Goal: Information Seeking & Learning: Learn about a topic

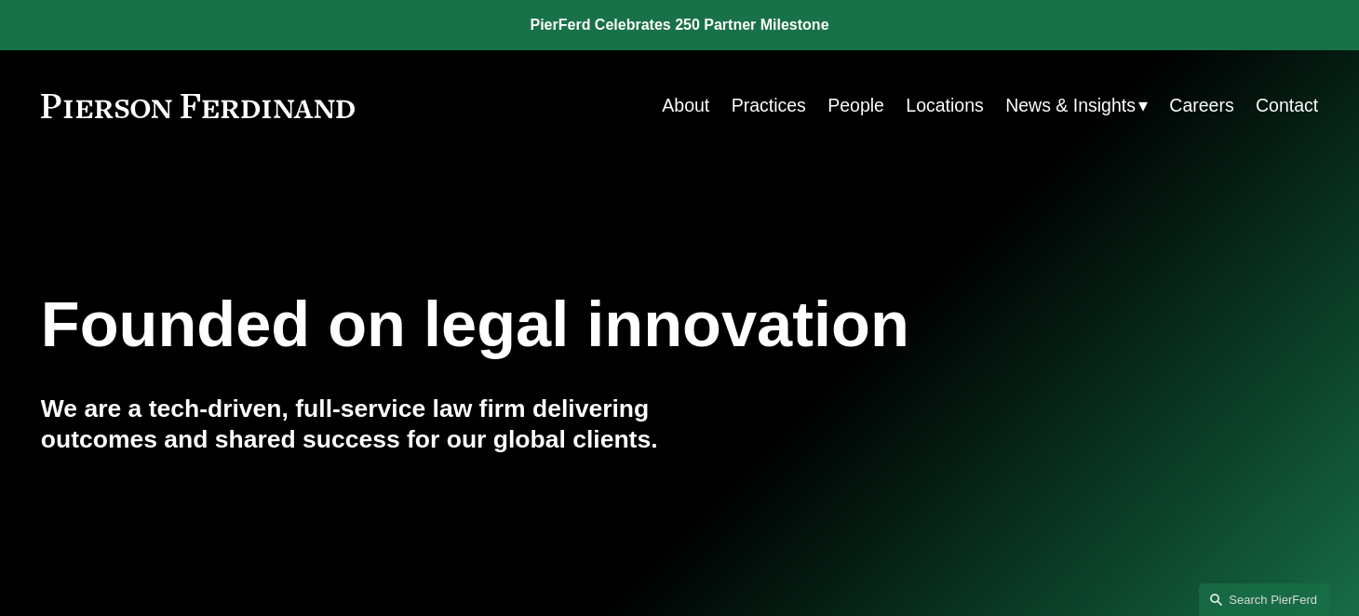
click at [614, 129] on div "Skip to Content About Practices People Locations" at bounding box center [679, 105] width 1359 height 111
click at [850, 106] on link "People" at bounding box center [856, 106] width 57 height 36
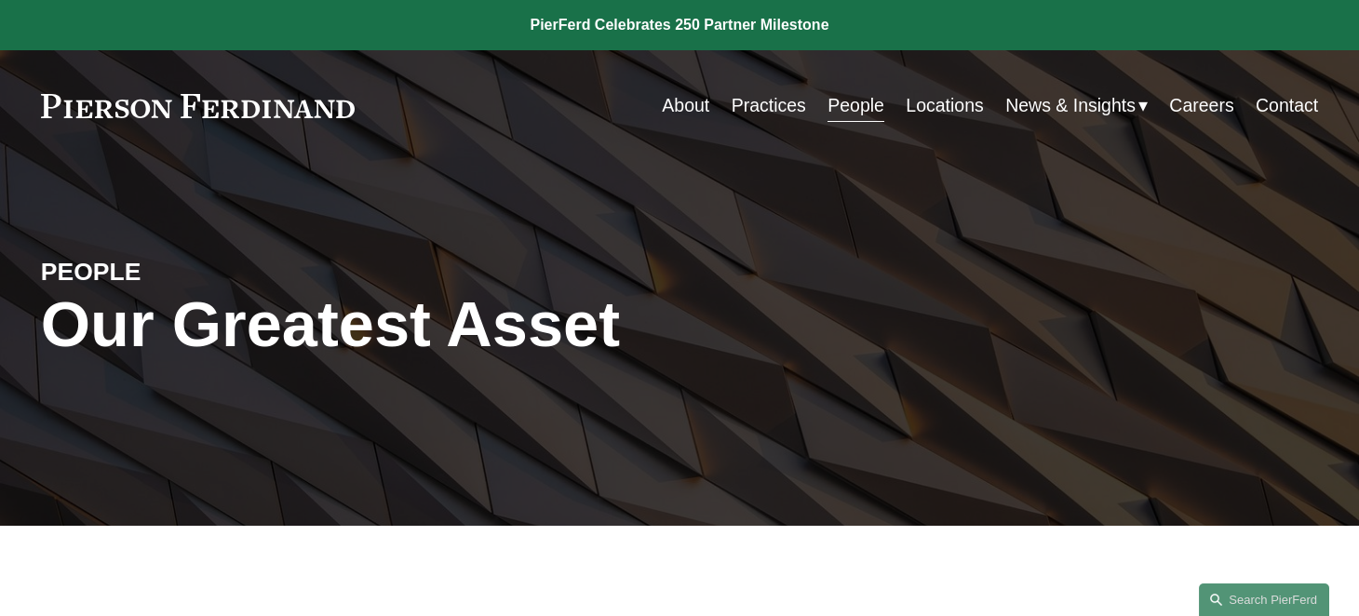
click at [767, 102] on link "Practices" at bounding box center [769, 106] width 74 height 36
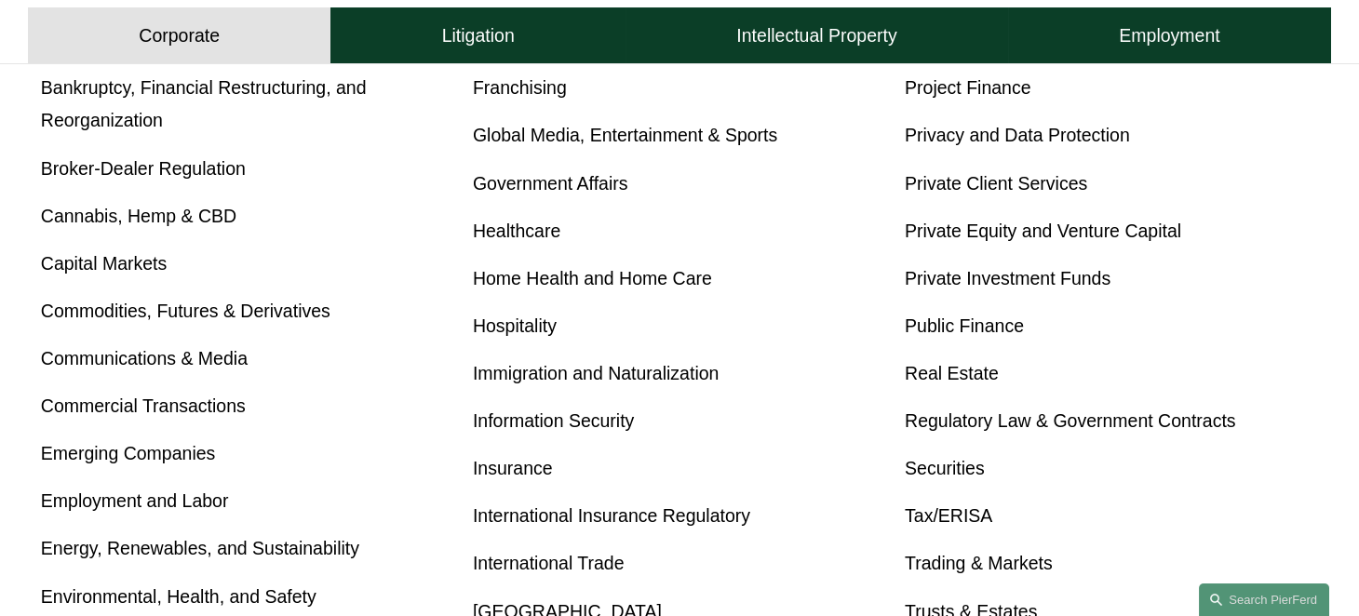
scroll to position [853, 0]
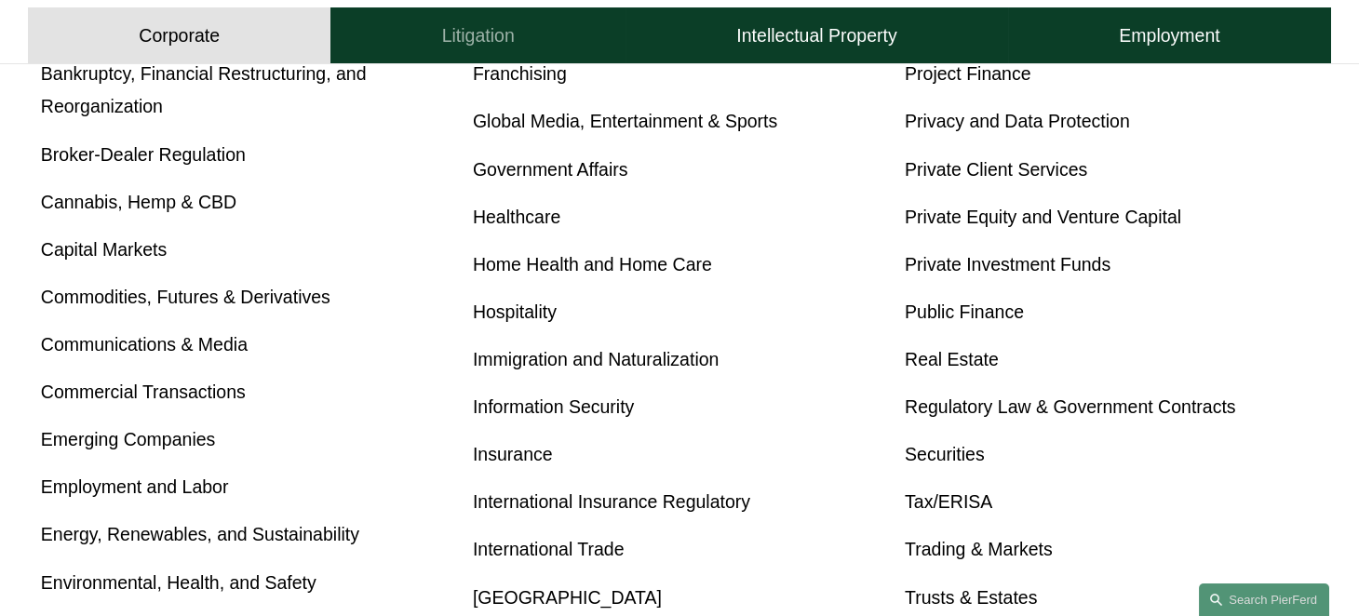
click at [462, 25] on h4 "Litigation" at bounding box center [478, 35] width 73 height 23
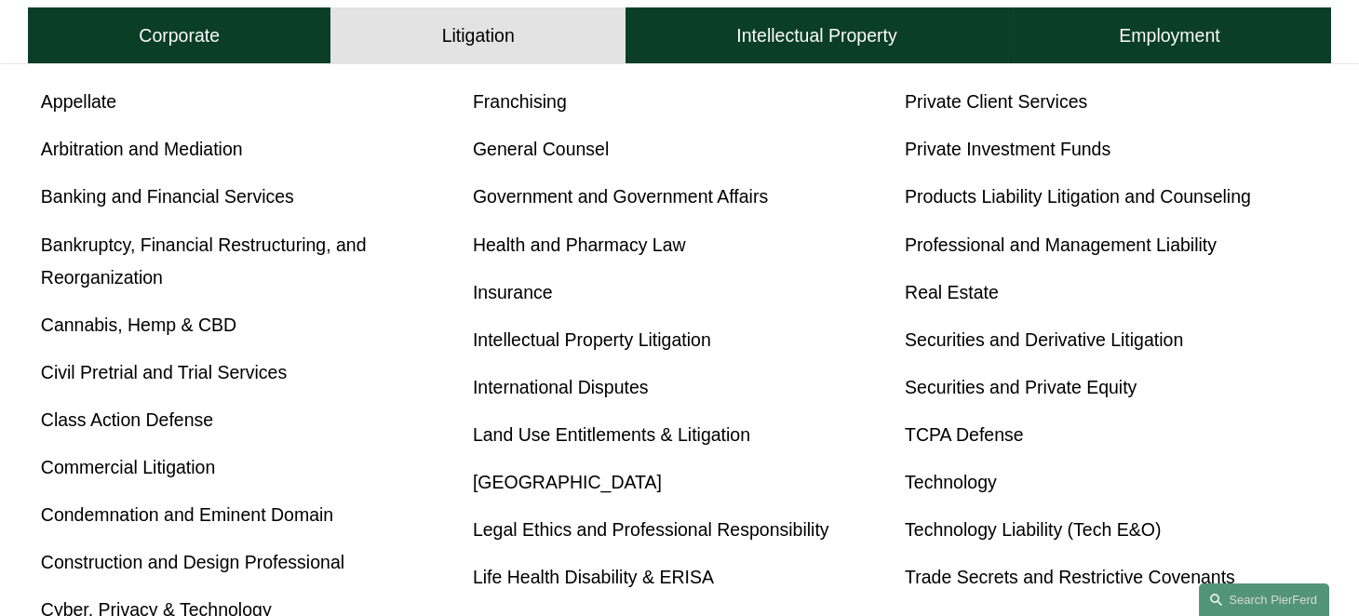
scroll to position [781, 0]
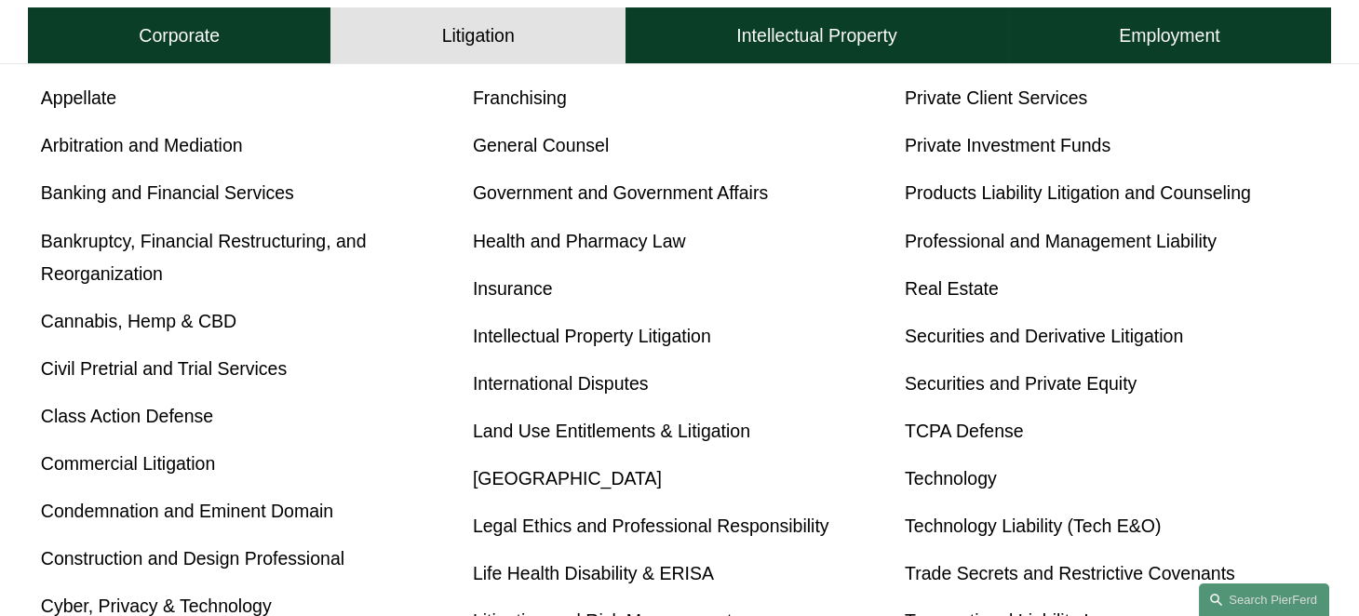
click at [525, 288] on link "Insurance" at bounding box center [513, 288] width 80 height 20
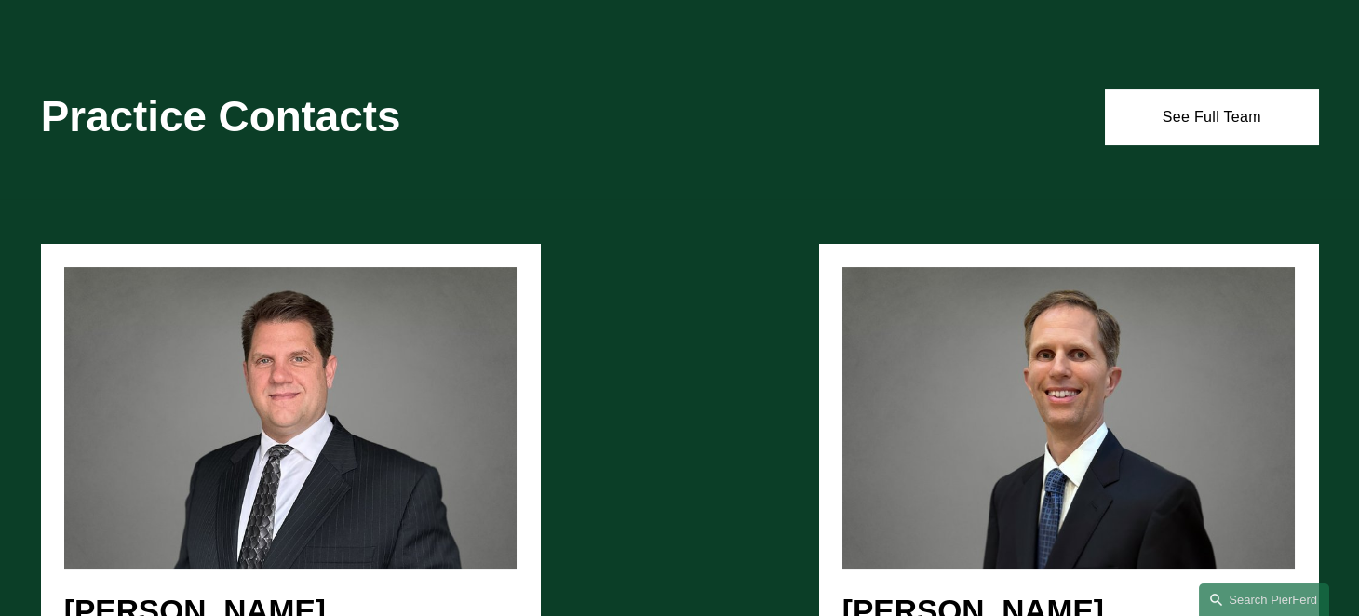
scroll to position [2721, 0]
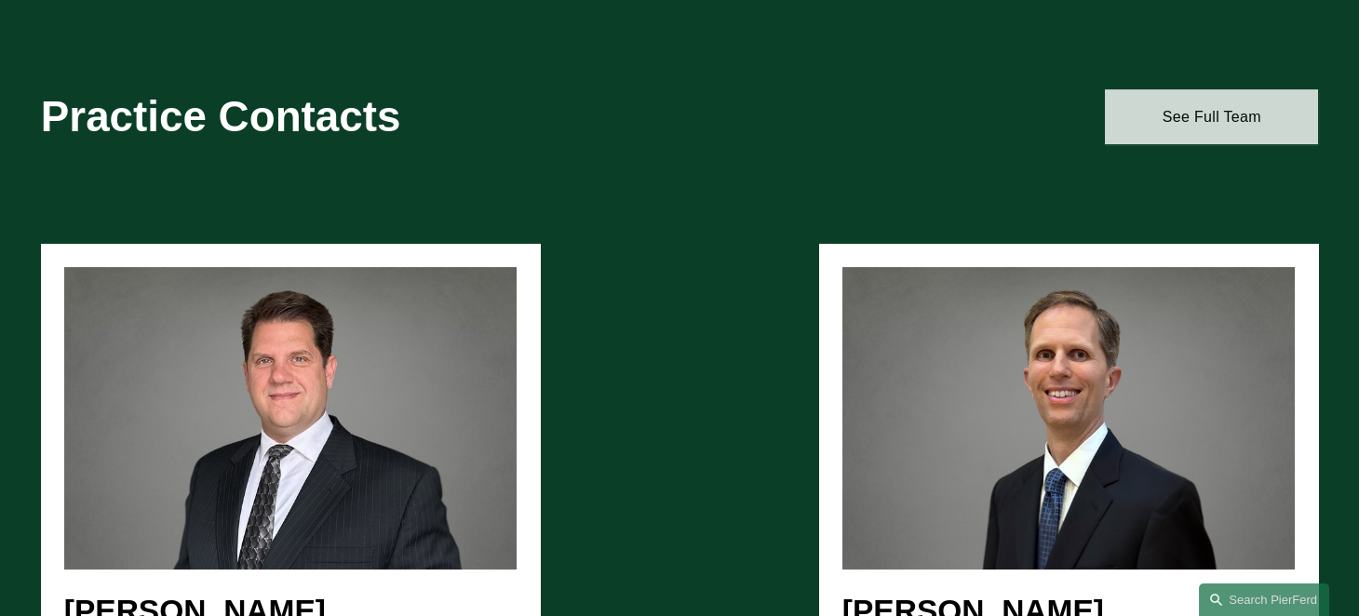
click at [1158, 142] on link "See Full Team" at bounding box center [1211, 116] width 213 height 55
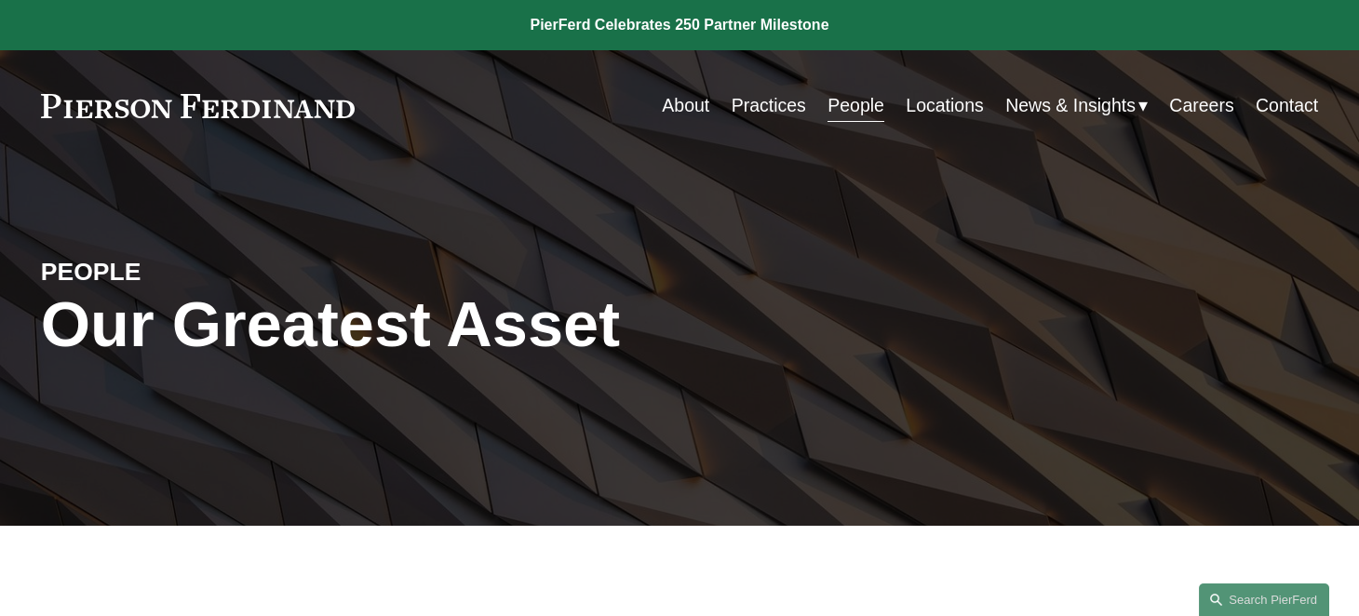
click at [856, 106] on link "People" at bounding box center [856, 106] width 57 height 36
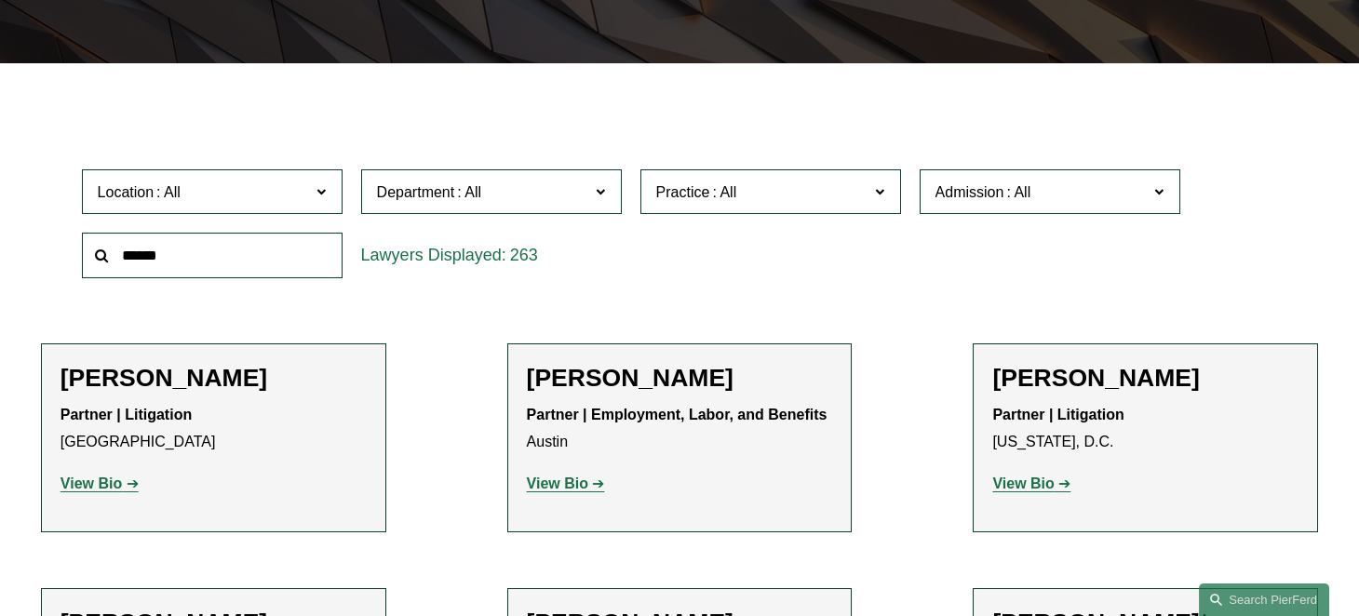
scroll to position [465, 0]
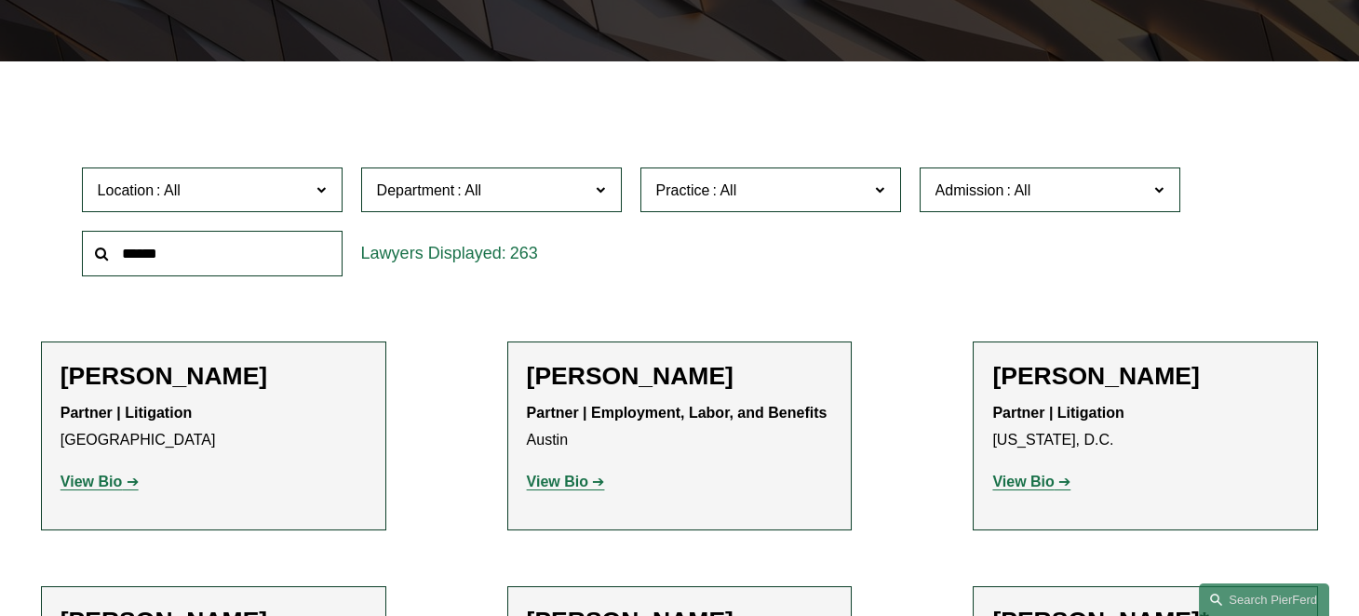
click at [891, 195] on label "Practice" at bounding box center [771, 191] width 261 height 46
click at [601, 196] on span at bounding box center [600, 189] width 9 height 24
click at [1155, 202] on label "Admission" at bounding box center [1050, 191] width 261 height 46
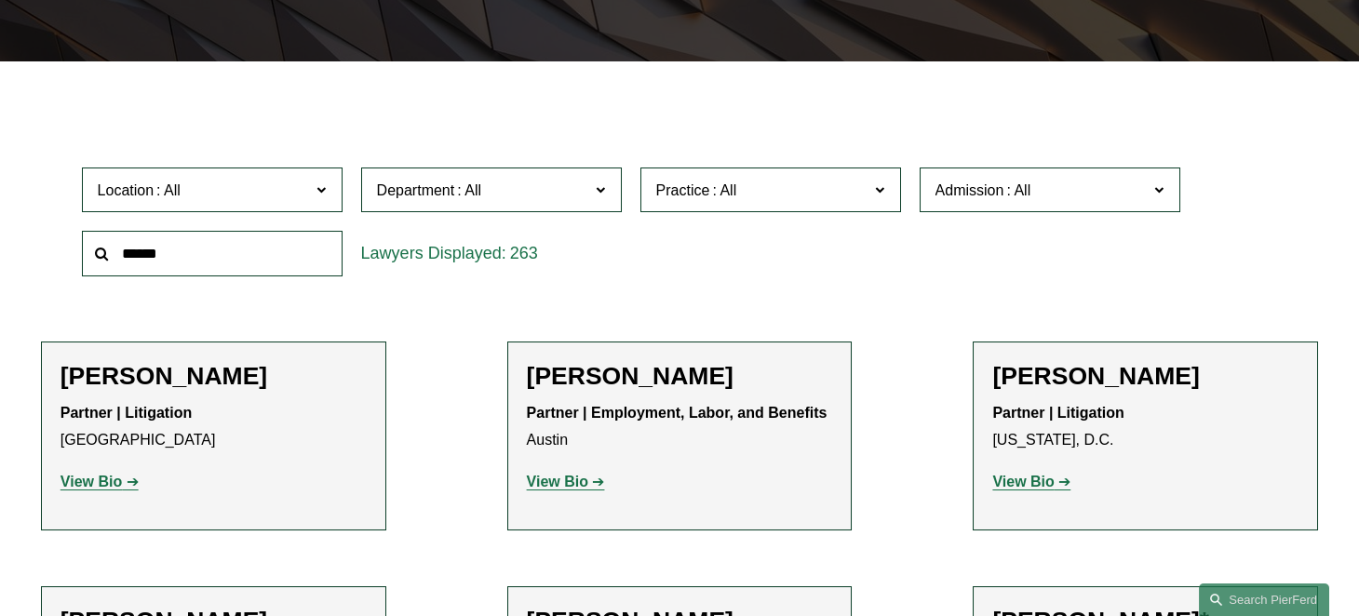
click at [1242, 210] on div "Location All Atlanta Austin Bellevue Boston Charlotte Chicago Cincinnati Clevel…" at bounding box center [680, 222] width 1215 height 128
click at [1220, 247] on div "Location All Atlanta Austin Bellevue Boston Charlotte Chicago Cincinnati Clevel…" at bounding box center [680, 222] width 1215 height 128
click at [871, 269] on div "Location All Atlanta Austin Bellevue Boston Charlotte Chicago Cincinnati Clevel…" at bounding box center [680, 222] width 1215 height 128
click at [1155, 194] on span at bounding box center [1159, 189] width 9 height 24
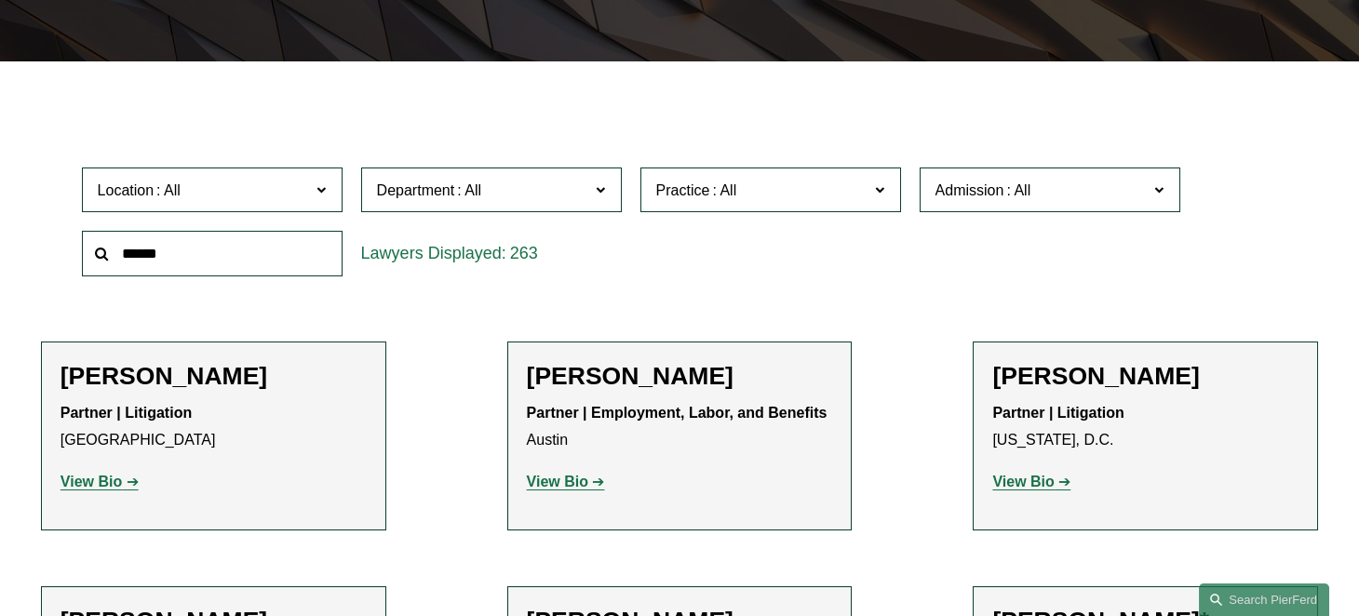
click at [1155, 194] on span at bounding box center [1159, 189] width 9 height 24
click at [1214, 187] on div "Location All Atlanta Austin Bellevue Boston Charlotte Chicago Cincinnati Clevel…" at bounding box center [680, 222] width 1215 height 128
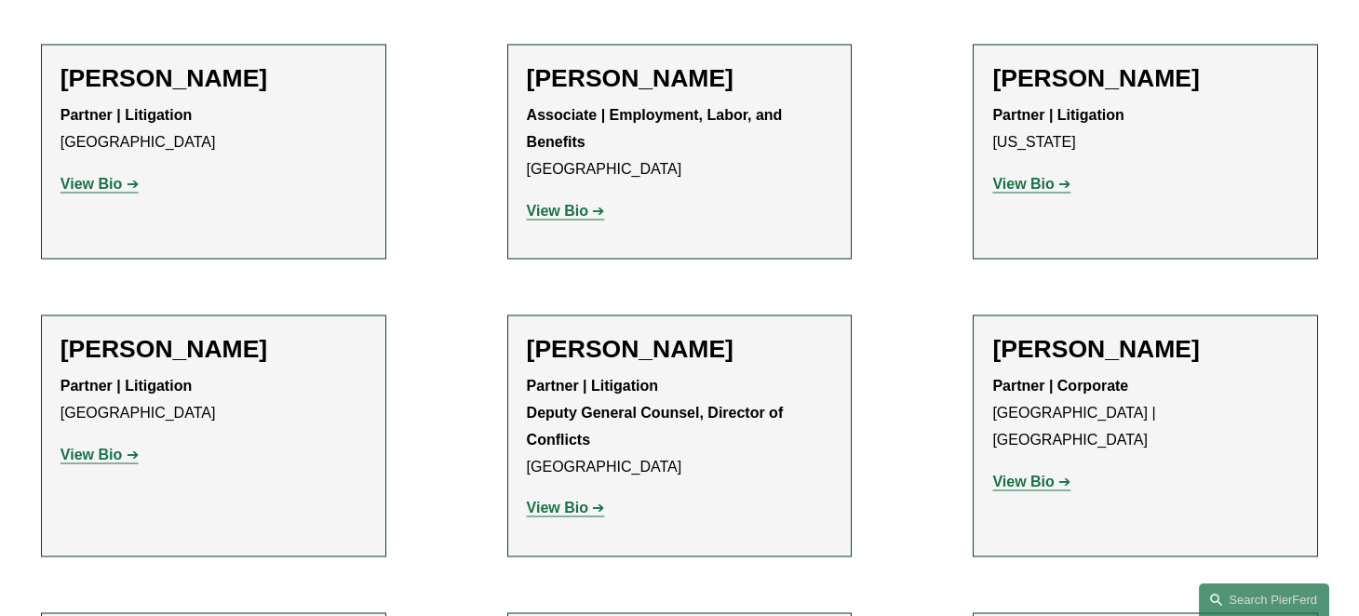
scroll to position [7135, 0]
